Goal: Task Accomplishment & Management: Complete application form

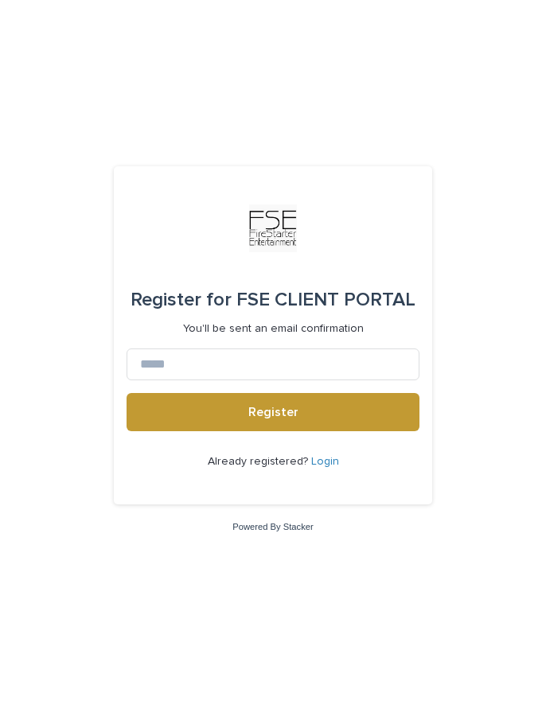
click at [320, 469] on div "Already registered? Login" at bounding box center [272, 461] width 293 height 61
click at [321, 456] on link "Login" at bounding box center [325, 461] width 28 height 11
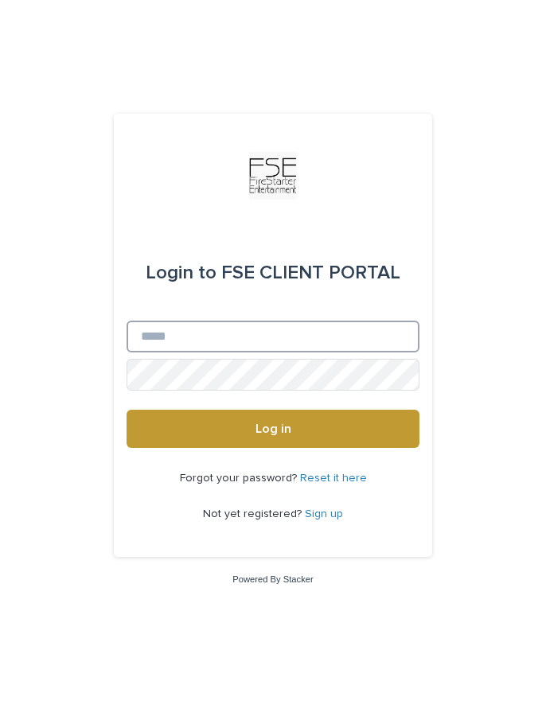
type input "**********"
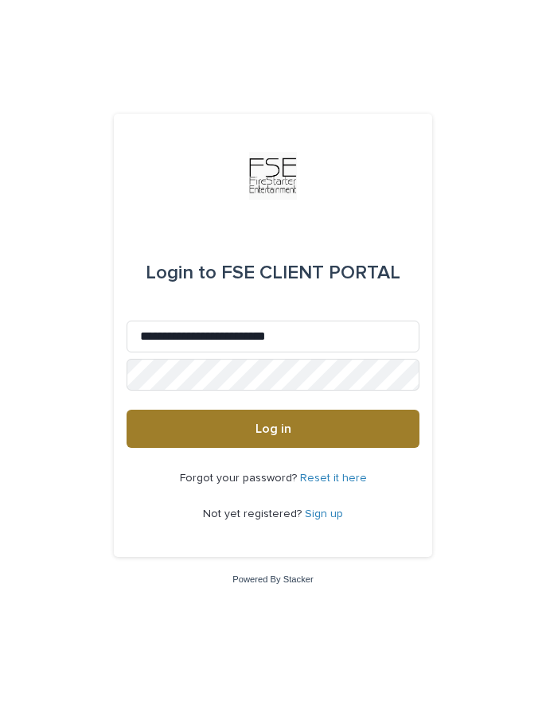
click at [272, 425] on span "Log in" at bounding box center [273, 428] width 36 height 13
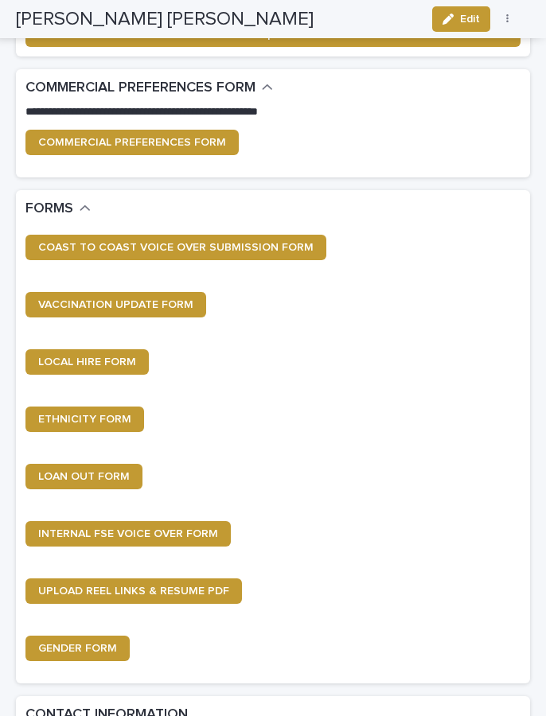
scroll to position [868, 0]
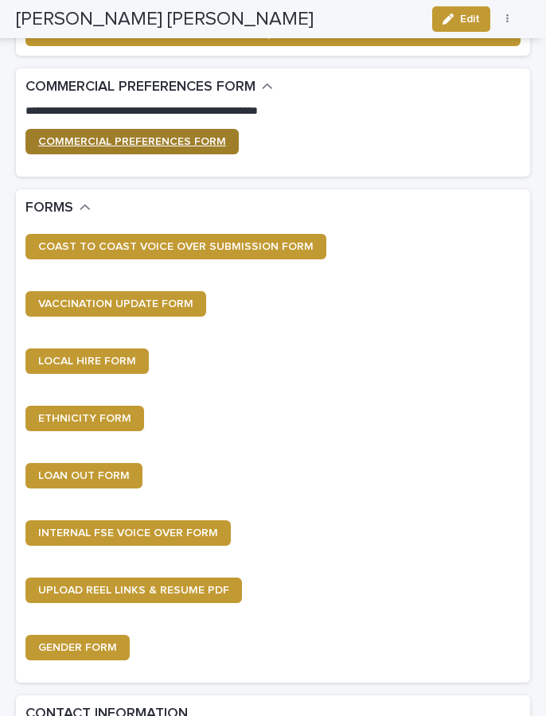
click at [186, 137] on span "COMMERCIAL PREFERENCES FORM" at bounding box center [132, 141] width 188 height 11
